Goal: Check status

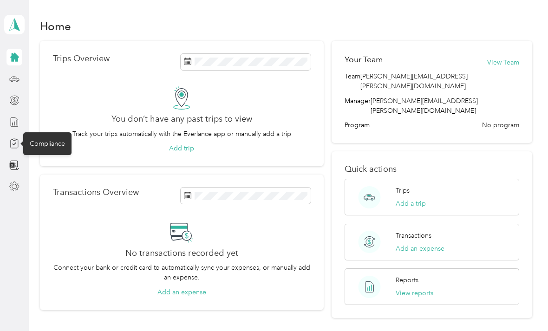
click at [13, 146] on icon at bounding box center [14, 143] width 10 height 10
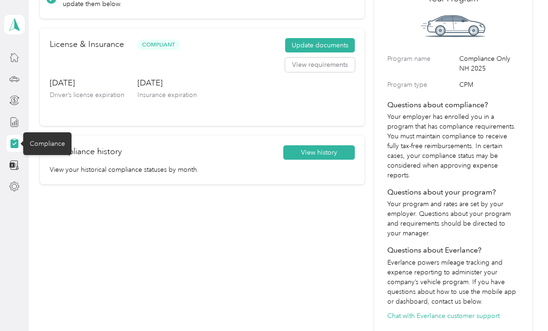
scroll to position [67, 0]
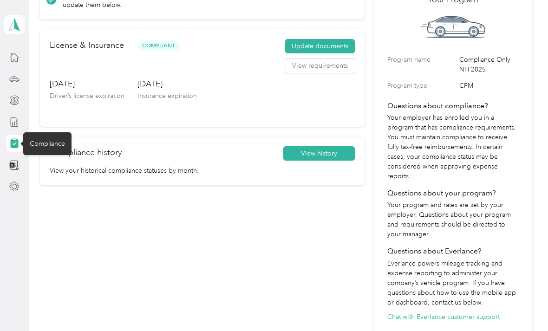
click at [207, 237] on div "Nice work, you are compliant! Nothing for you to do. If your car, license or in…" at bounding box center [202, 160] width 325 height 361
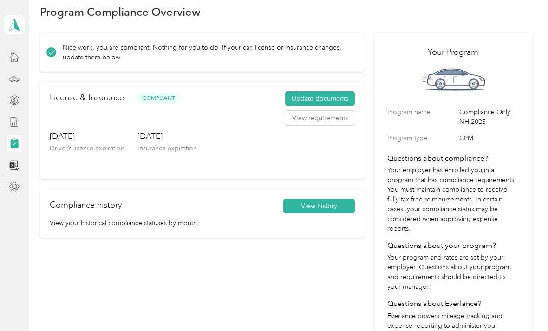
scroll to position [15, 0]
click at [342, 204] on button "View history" at bounding box center [319, 205] width 72 height 15
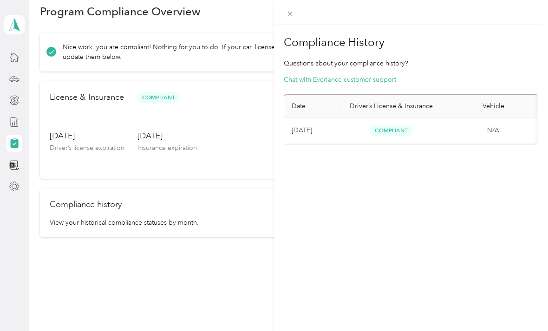
scroll to position [0, 0]
